Goal: Navigation & Orientation: Find specific page/section

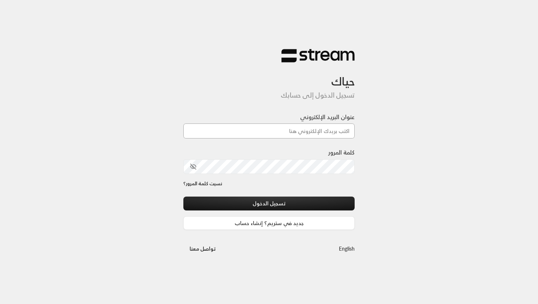
type input "[EMAIL_ADDRESS][DOMAIN_NAME]"
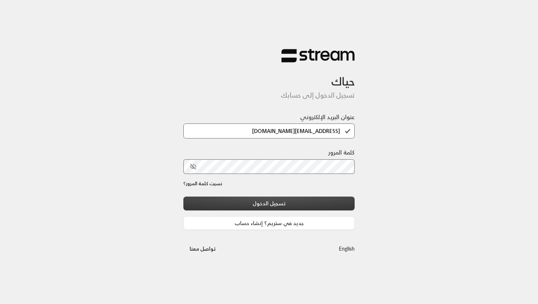
click at [254, 200] on button "تسجيل الدخول" at bounding box center [268, 204] width 171 height 14
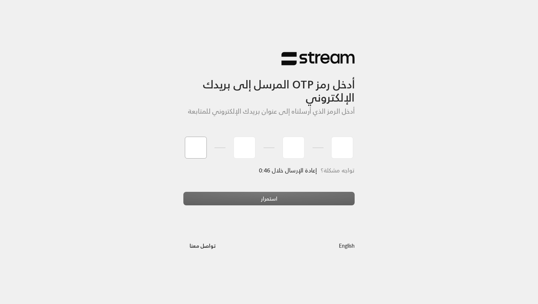
type input "5"
type input "6"
type input "4"
type input "7"
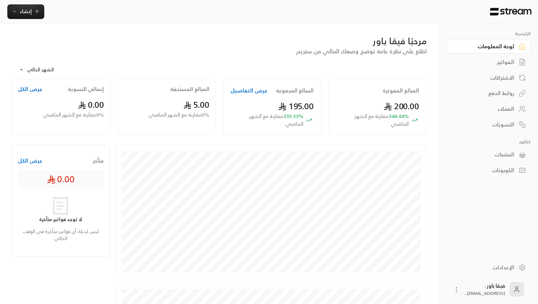
click at [500, 65] on div "الفواتير" at bounding box center [484, 62] width 59 height 7
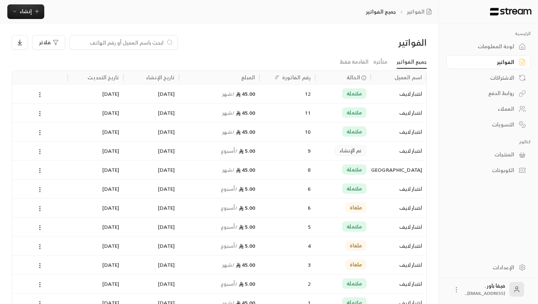
click at [412, 93] on div "اختبار لايف" at bounding box center [398, 94] width 47 height 19
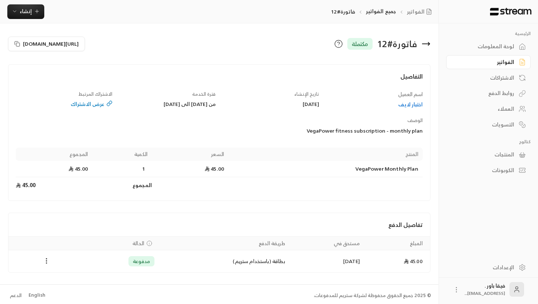
click at [416, 105] on div "اختبار لايف" at bounding box center [374, 104] width 96 height 7
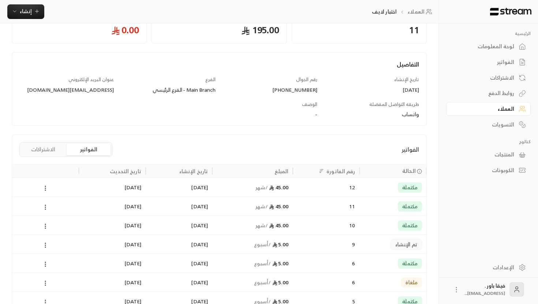
scroll to position [55, 0]
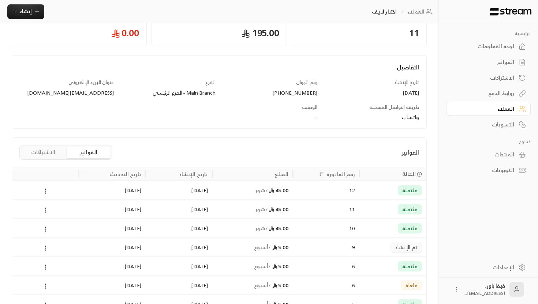
click at [497, 50] on div "لوحة المعلومات" at bounding box center [484, 46] width 59 height 7
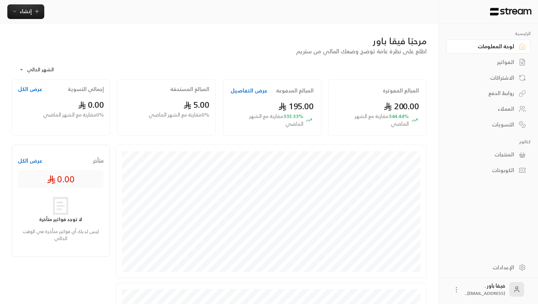
click at [35, 164] on button "عرض الكل" at bounding box center [30, 160] width 25 height 7
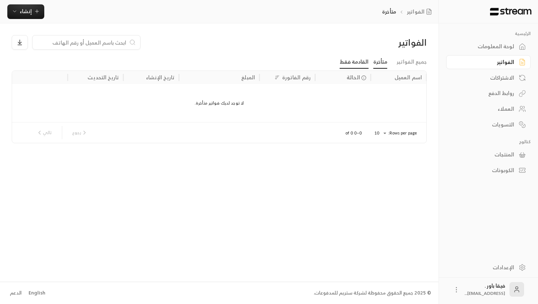
click at [367, 62] on link "القادمة فقط" at bounding box center [354, 62] width 29 height 13
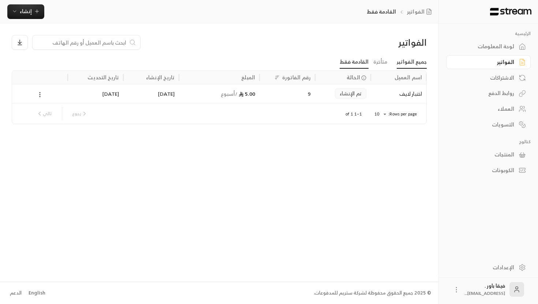
click at [405, 61] on link "جميع الفواتير" at bounding box center [412, 62] width 30 height 13
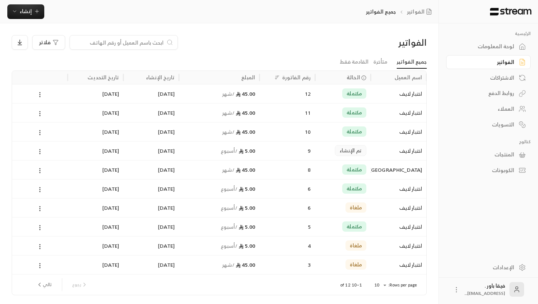
click at [513, 123] on div "التسويات" at bounding box center [484, 124] width 59 height 7
